Goal: Transaction & Acquisition: Purchase product/service

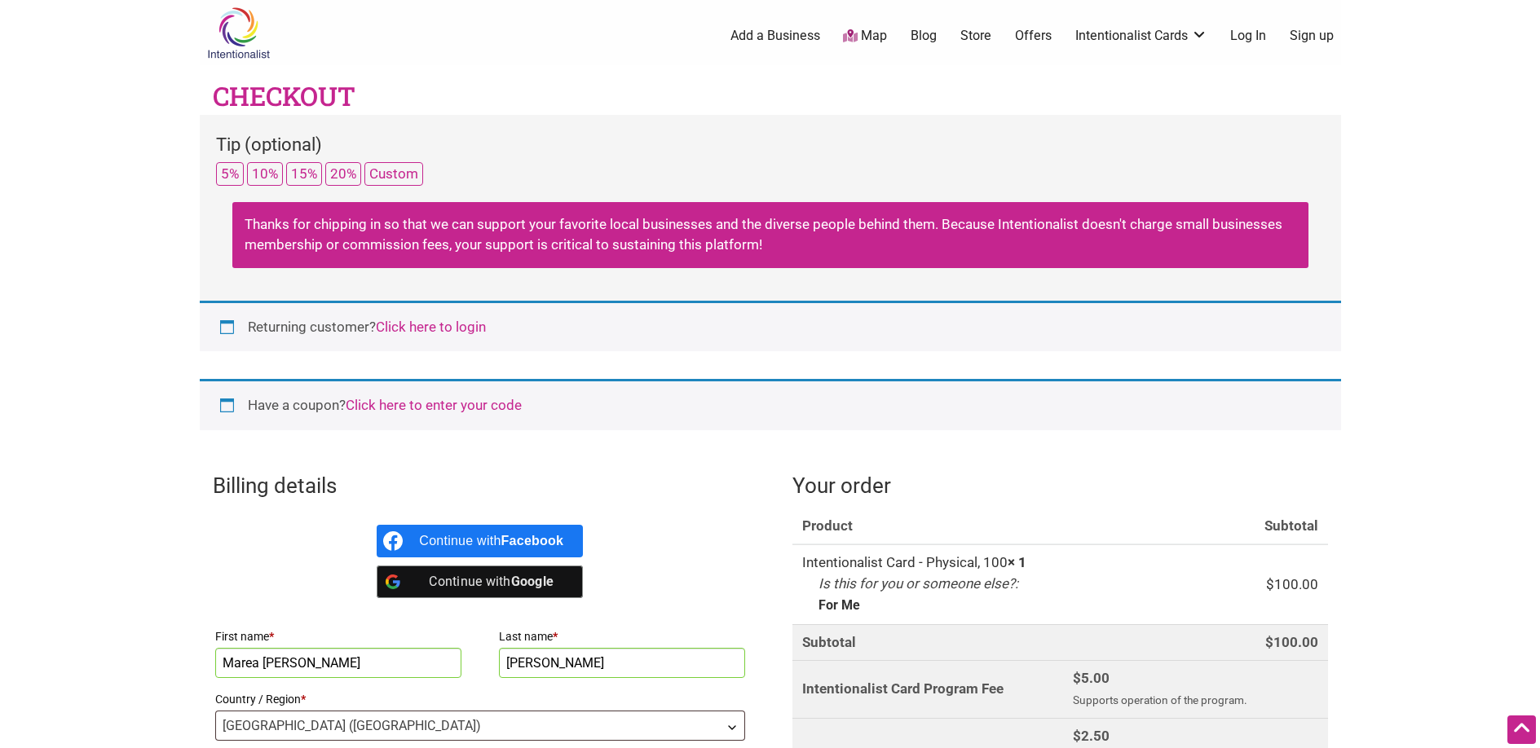
select select "WA"
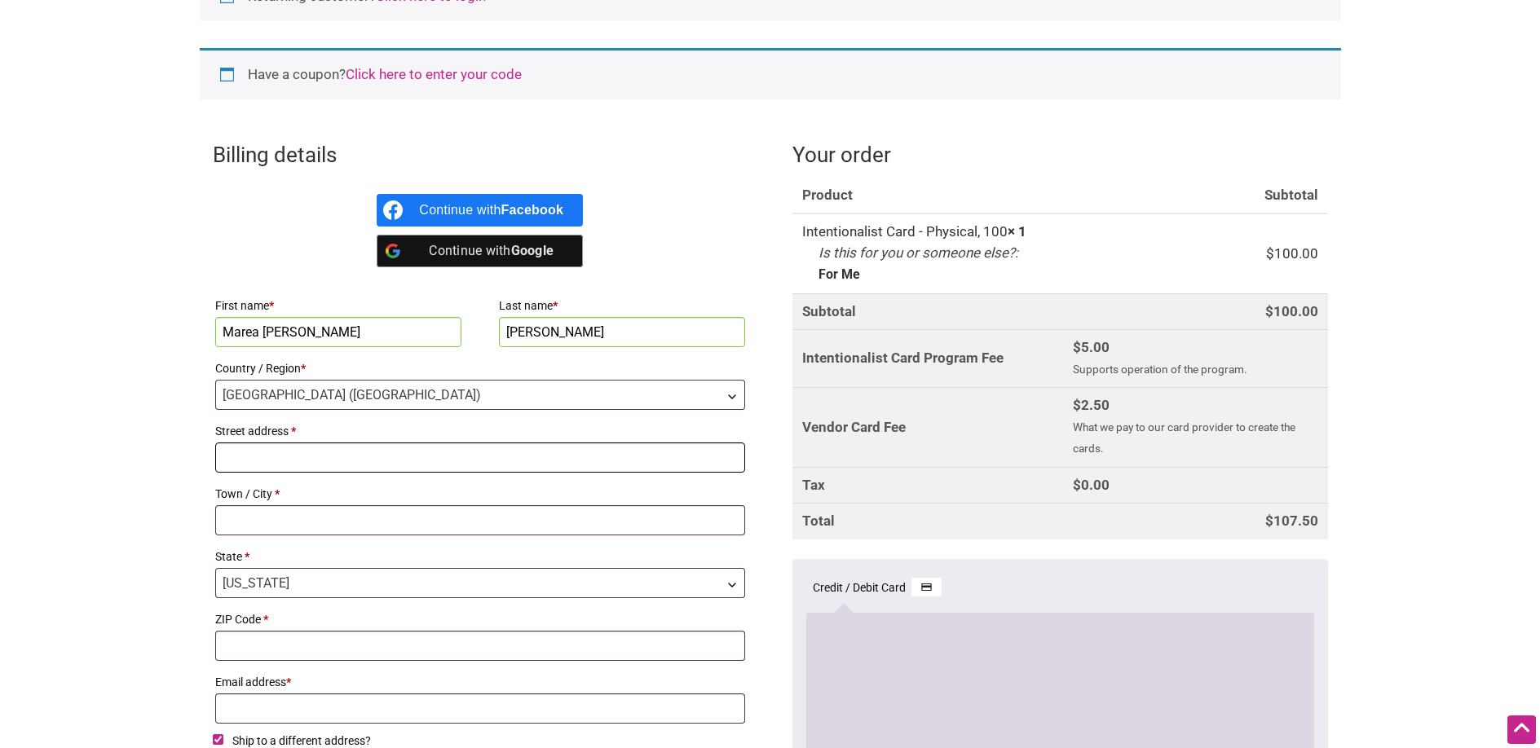
click at [370, 456] on input "Street address *" at bounding box center [480, 458] width 531 height 30
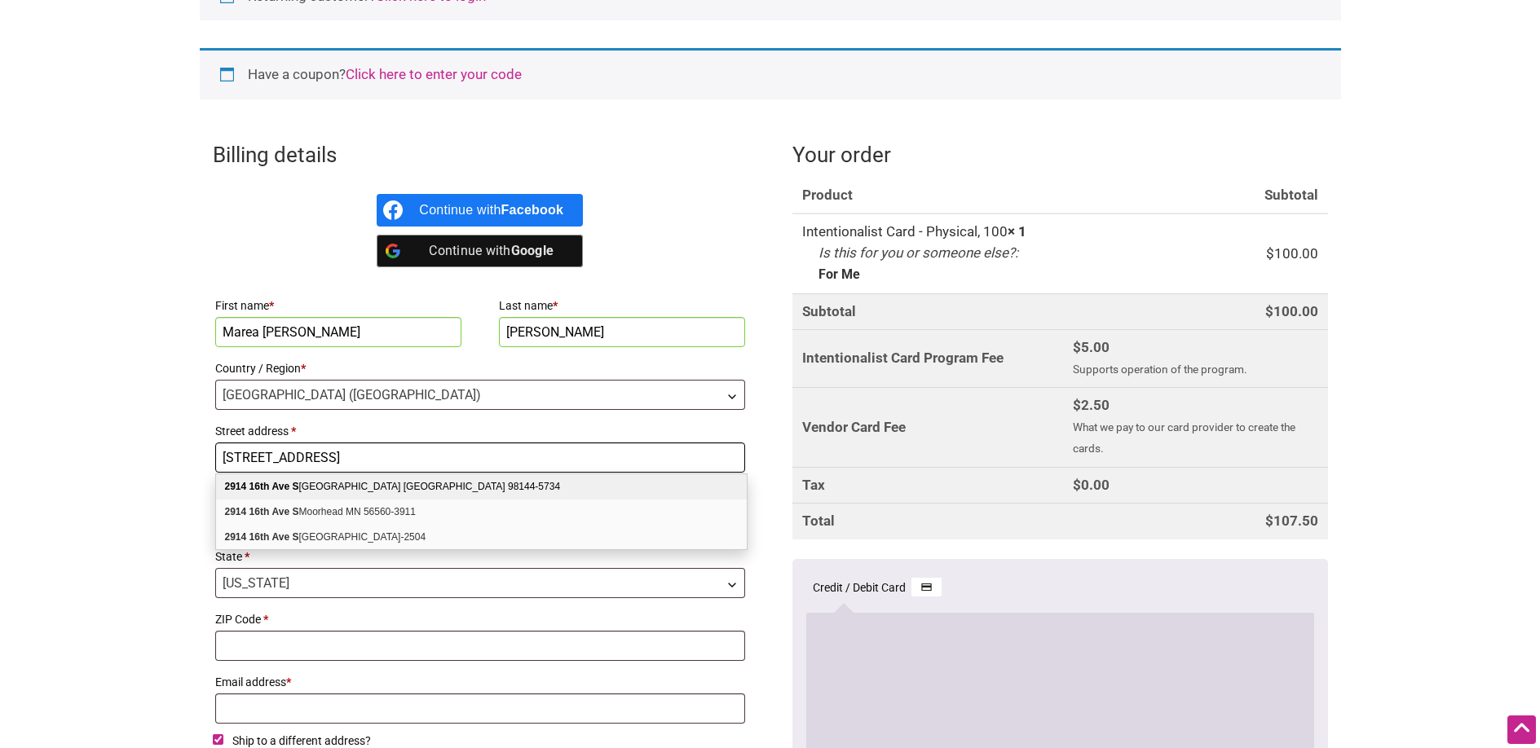
type input "[STREET_ADDRESS]"
click at [403, 485] on div "[STREET_ADDRESS]" at bounding box center [481, 486] width 531 height 25
select select "US"
type input "[GEOGRAPHIC_DATA]"
type input "98144-5734"
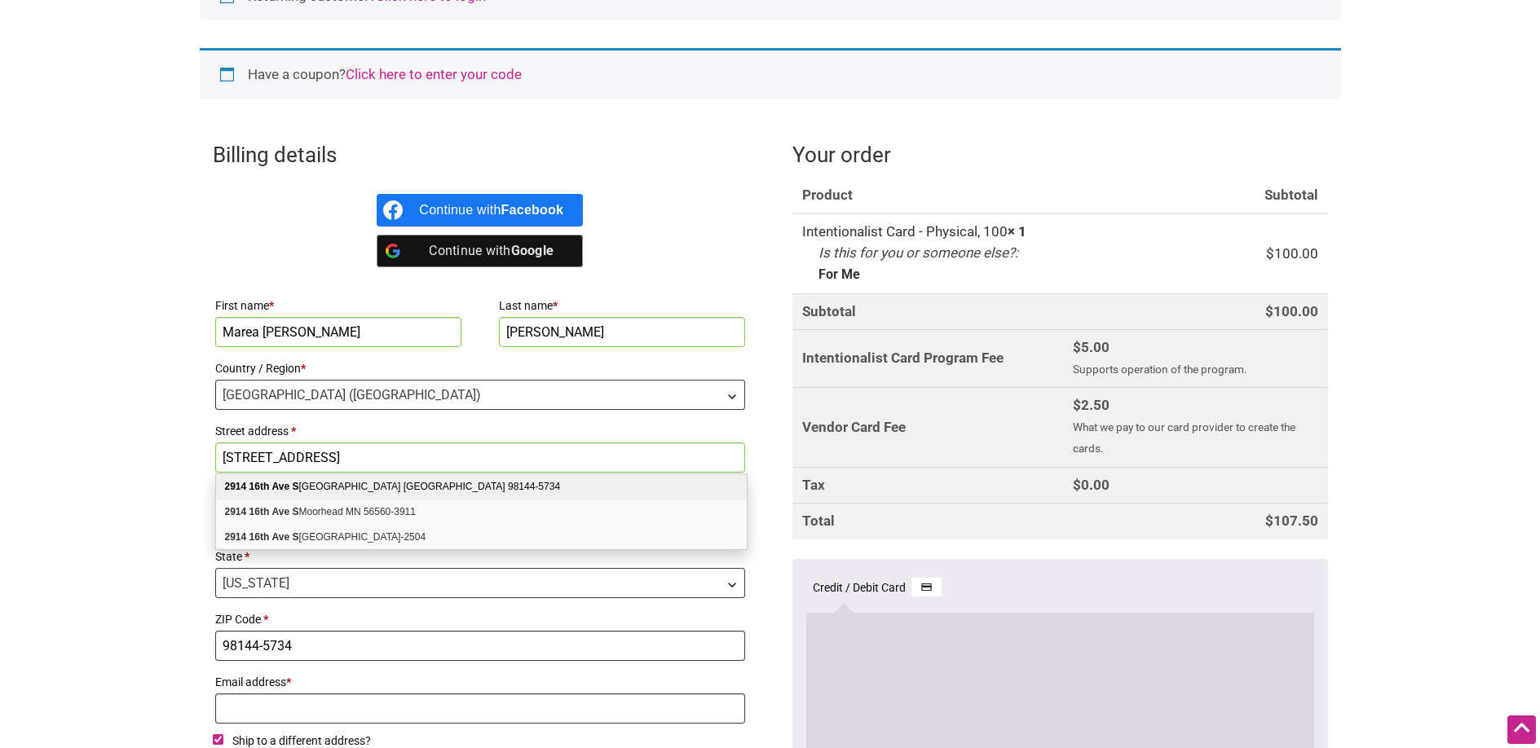
select select "WA"
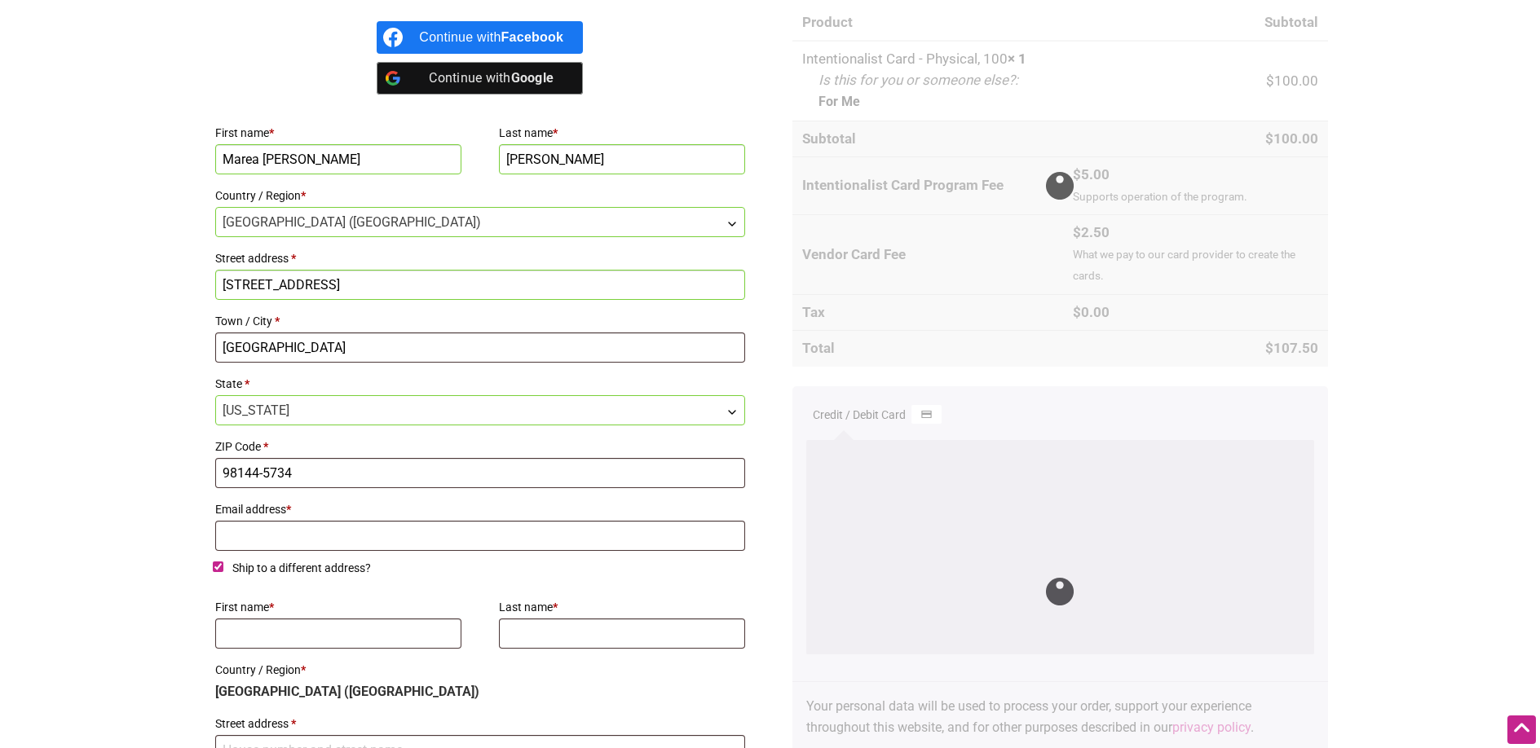
scroll to position [505, 0]
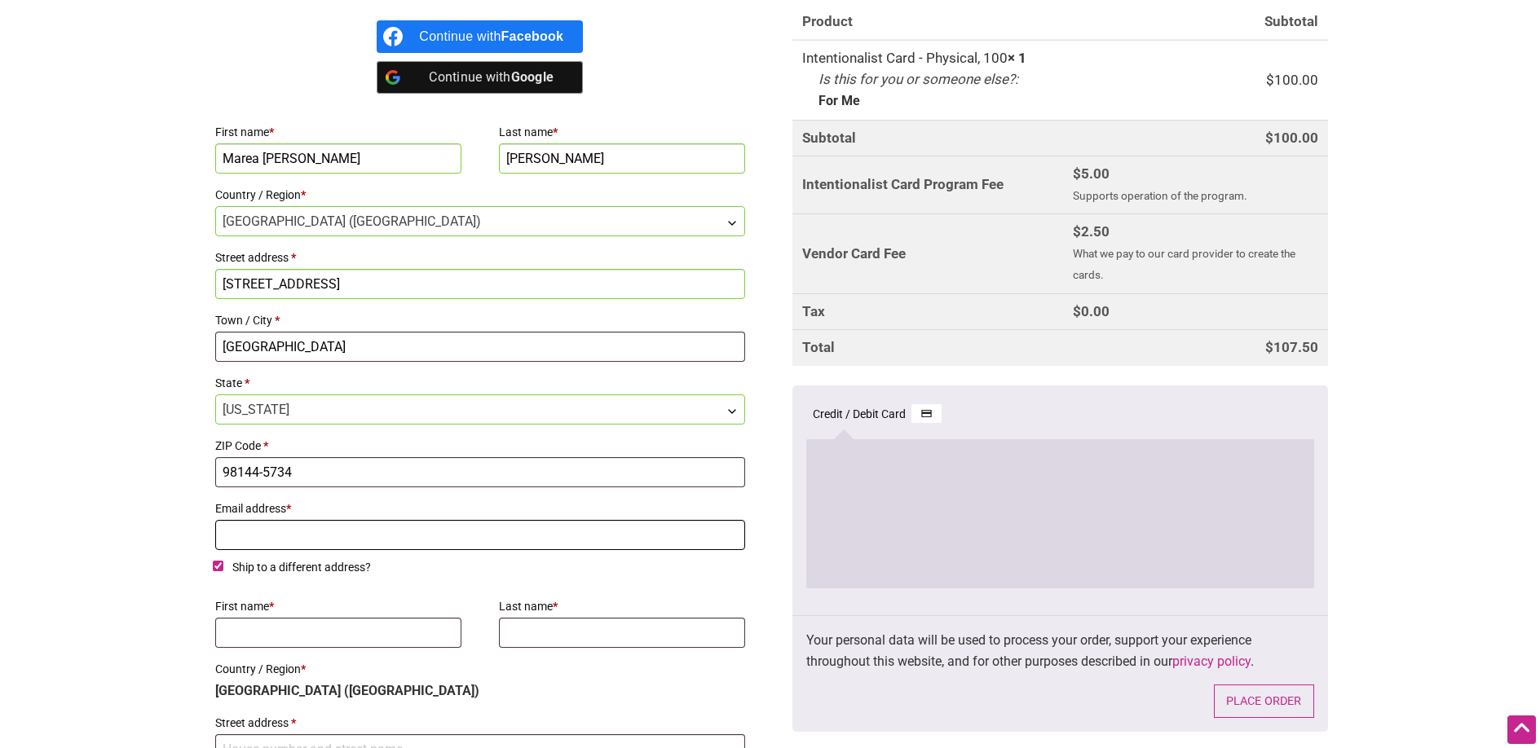
click at [288, 537] on input "Email address *" at bounding box center [480, 535] width 531 height 30
type input "[EMAIL_ADDRESS][DOMAIN_NAME]"
click at [249, 634] on input "First name *" at bounding box center [338, 633] width 247 height 30
type input "[PERSON_NAME]"
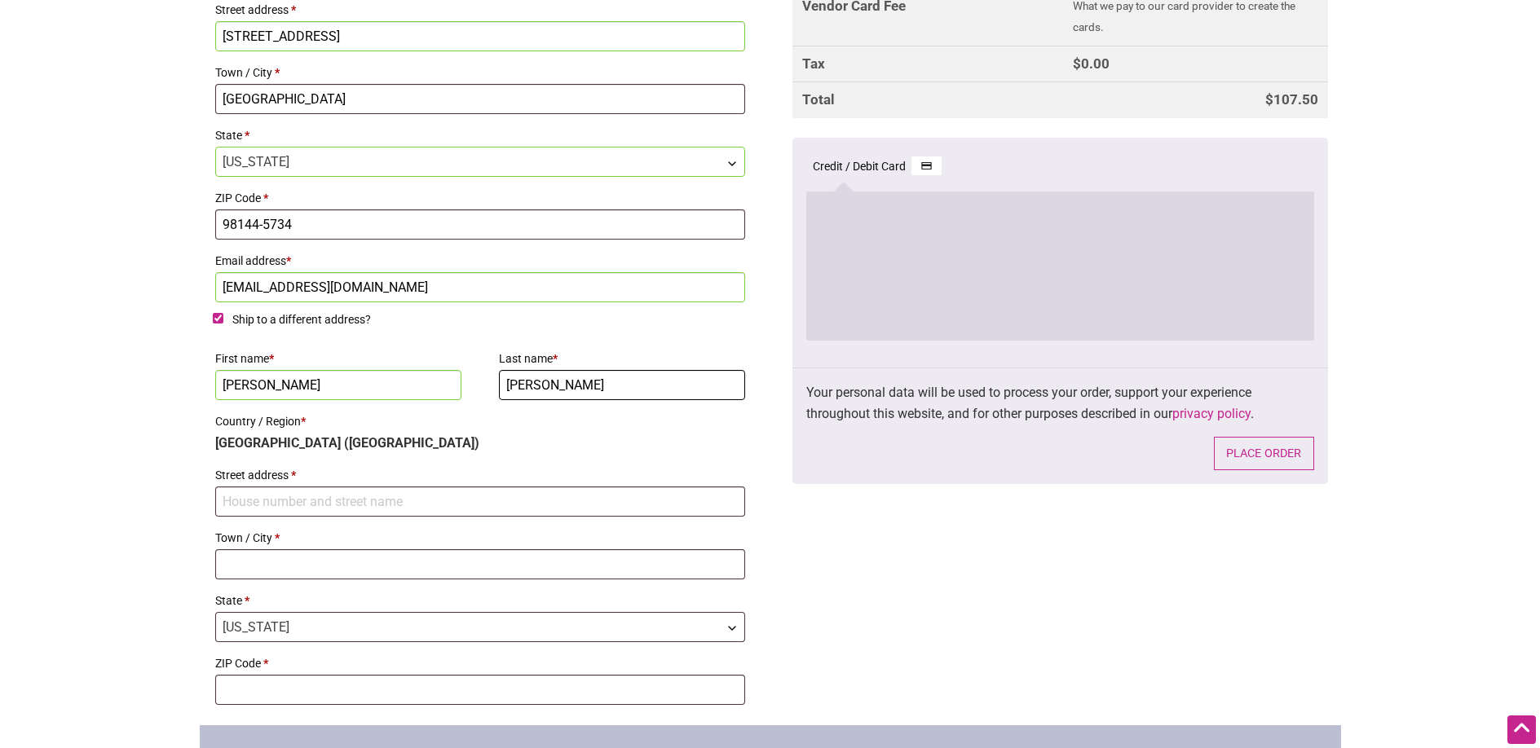
scroll to position [733, 0]
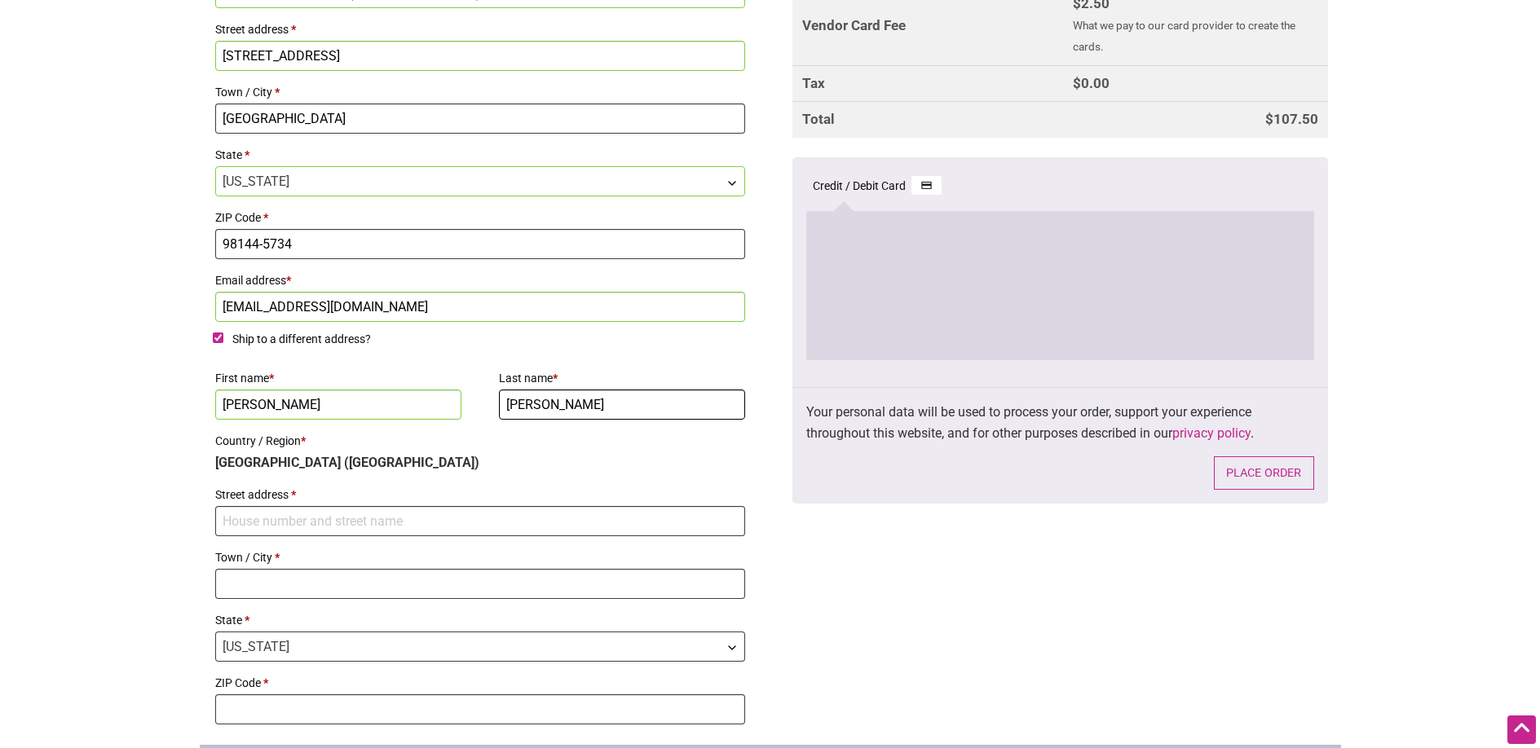
type input "[PERSON_NAME]"
click at [221, 340] on input "Ship to a different address?" at bounding box center [218, 338] width 11 height 11
checkbox input "false"
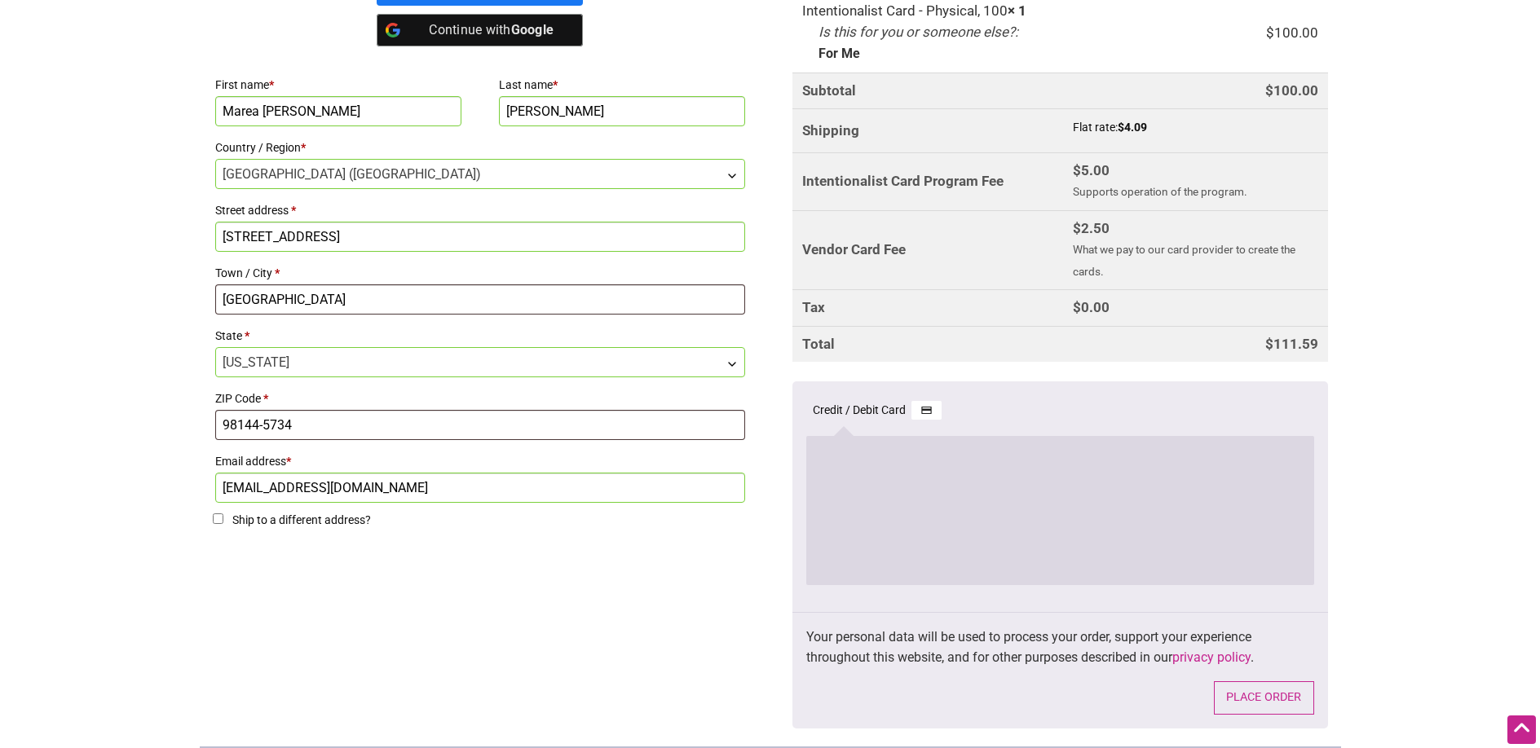
scroll to position [728, 0]
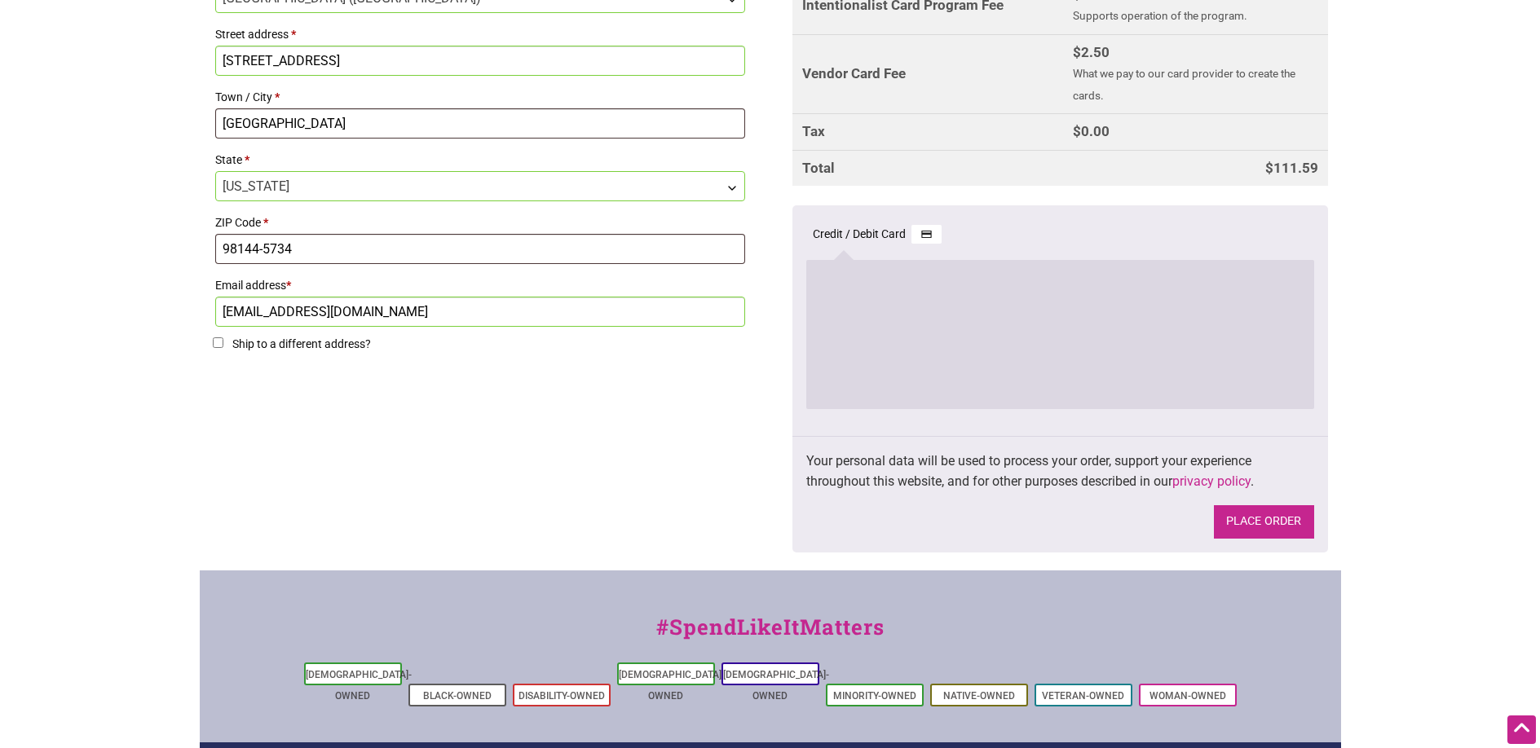
click at [1266, 513] on button "Place order" at bounding box center [1264, 521] width 100 height 33
